Goal: Communication & Community: Answer question/provide support

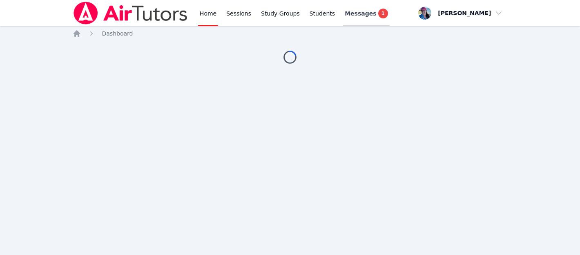
click at [349, 16] on span "Messages" at bounding box center [360, 13] width 31 height 8
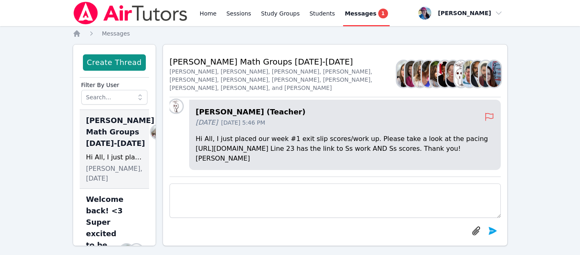
drag, startPoint x: 203, startPoint y: 140, endPoint x: 301, endPoint y: 149, distance: 98.5
click at [301, 149] on p "Hi All, I just placed our week #1 exit slip scores/work up. Please take a look …" at bounding box center [345, 148] width 298 height 29
copy p "[URL][DOMAIN_NAME]"
